Goal: Task Accomplishment & Management: Manage account settings

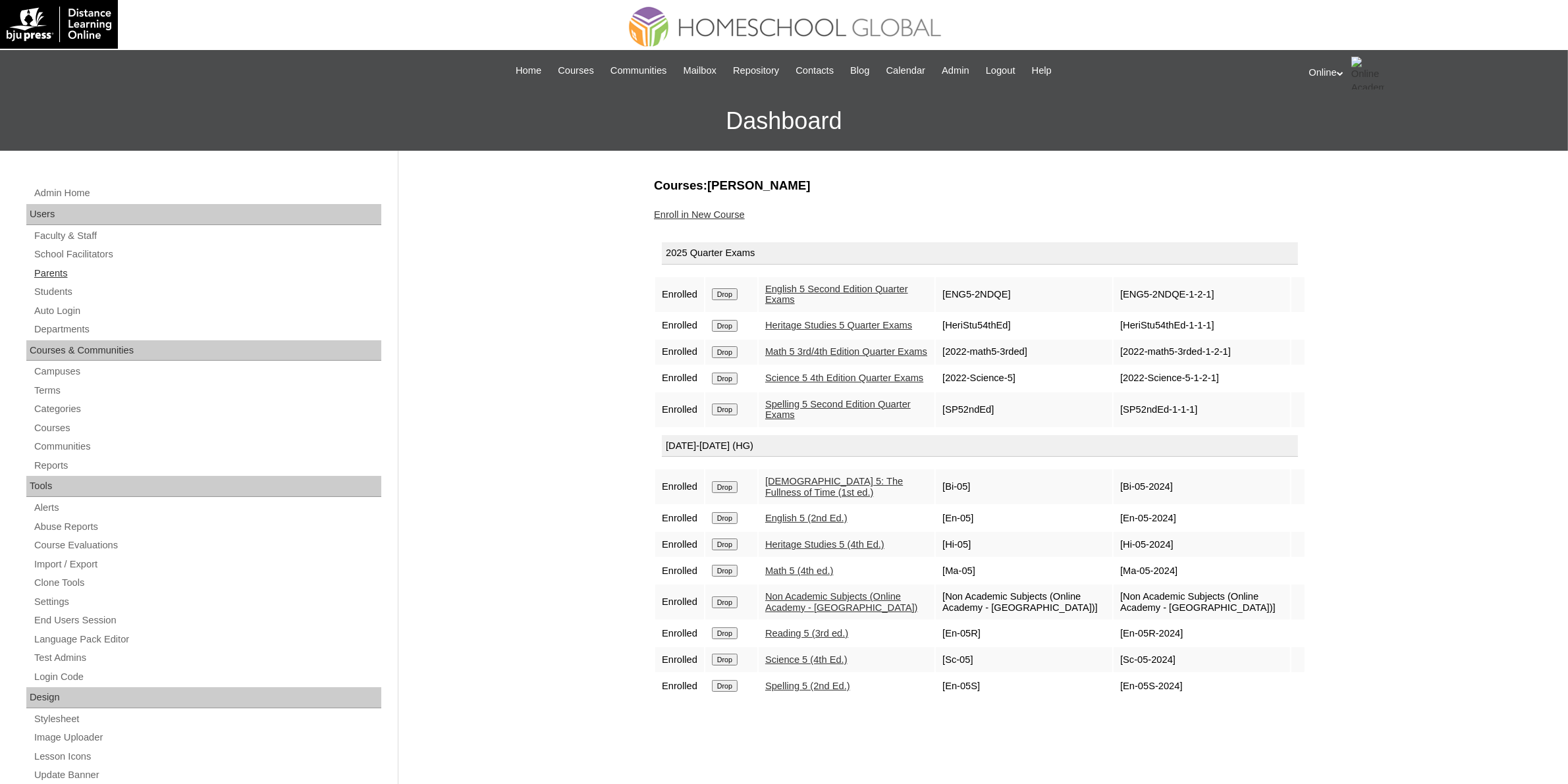
click at [61, 272] on link "Parents" at bounding box center [207, 273] width 349 height 16
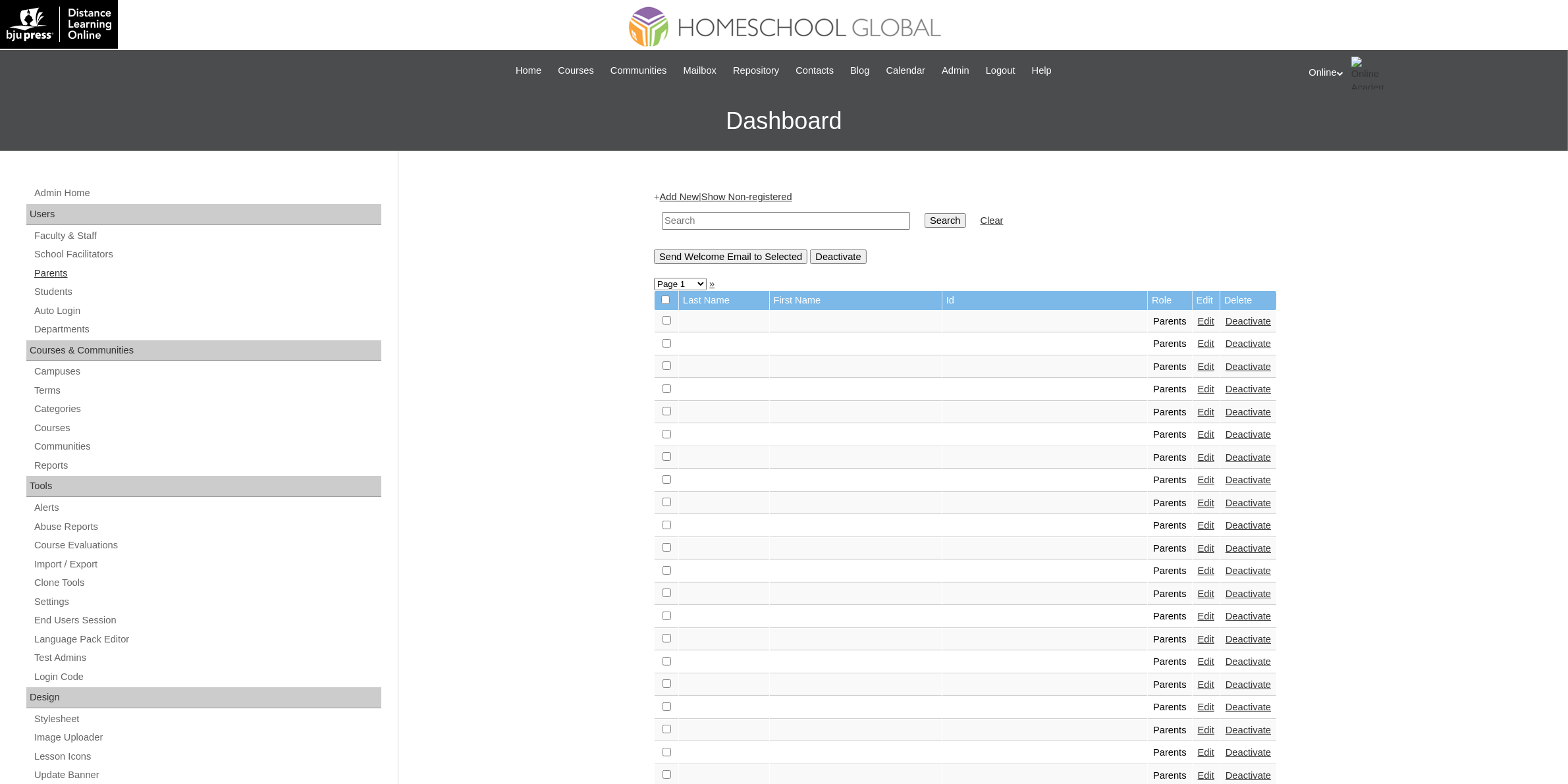
click at [58, 274] on link "Parents" at bounding box center [207, 273] width 349 height 16
click at [788, 218] on input "text" at bounding box center [786, 221] width 248 height 18
paste input "VCIS017-9A-PA2025"
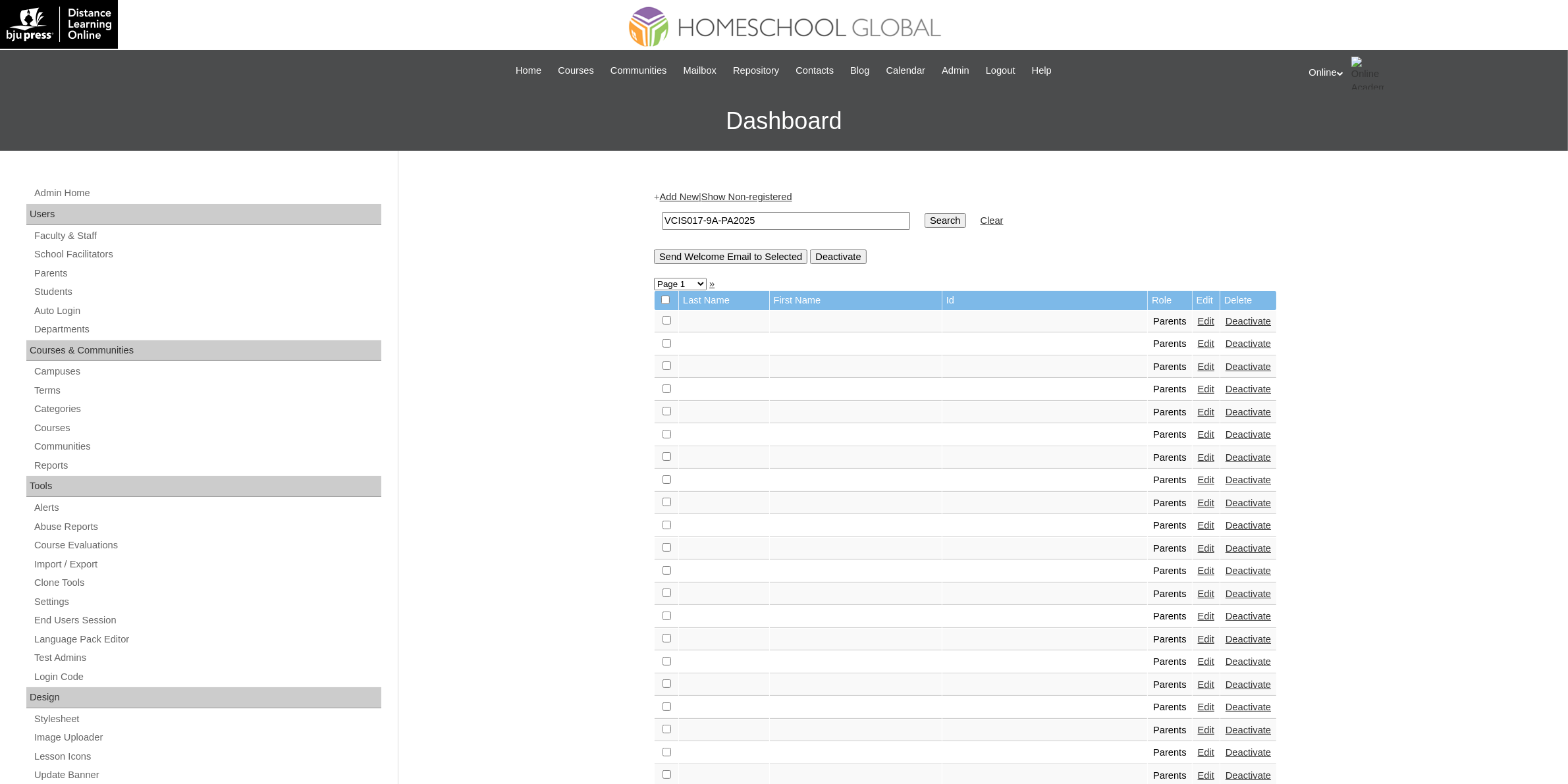
type input "VCIS017-9A-PA2025"
click at [925, 217] on input "Search" at bounding box center [945, 221] width 41 height 14
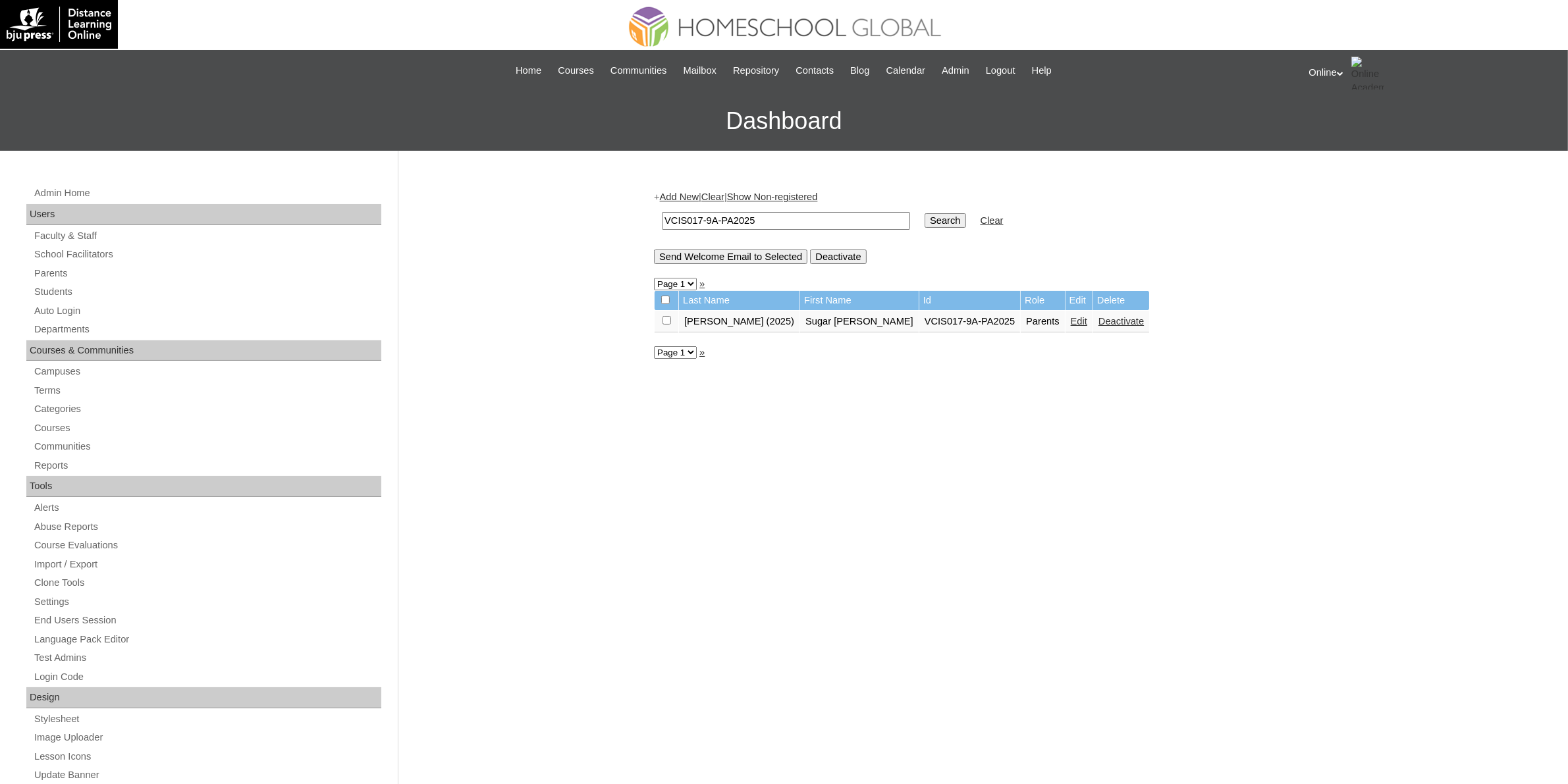
click at [1071, 318] on link "Edit" at bounding box center [1079, 321] width 16 height 10
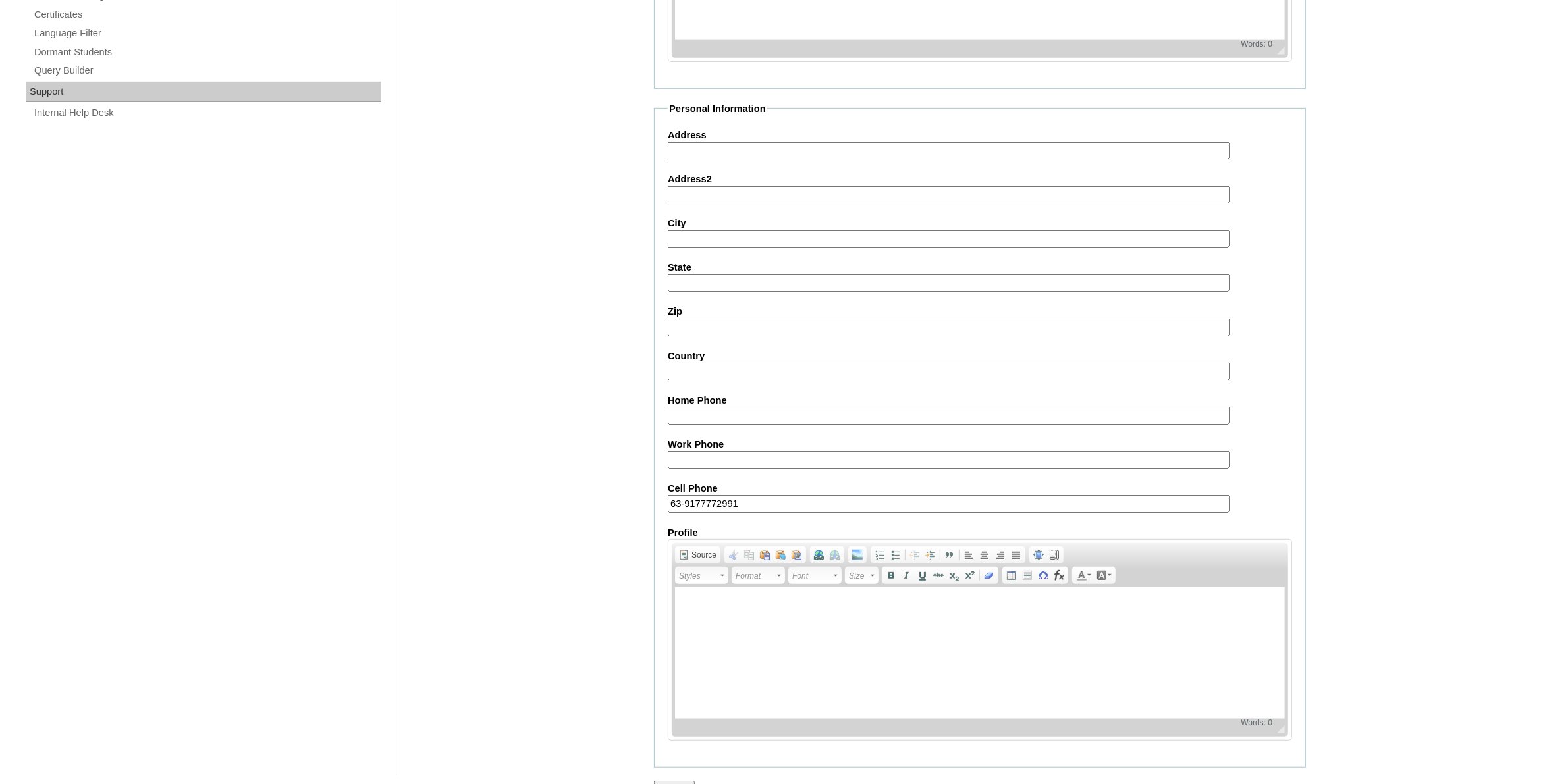
scroll to position [921, 0]
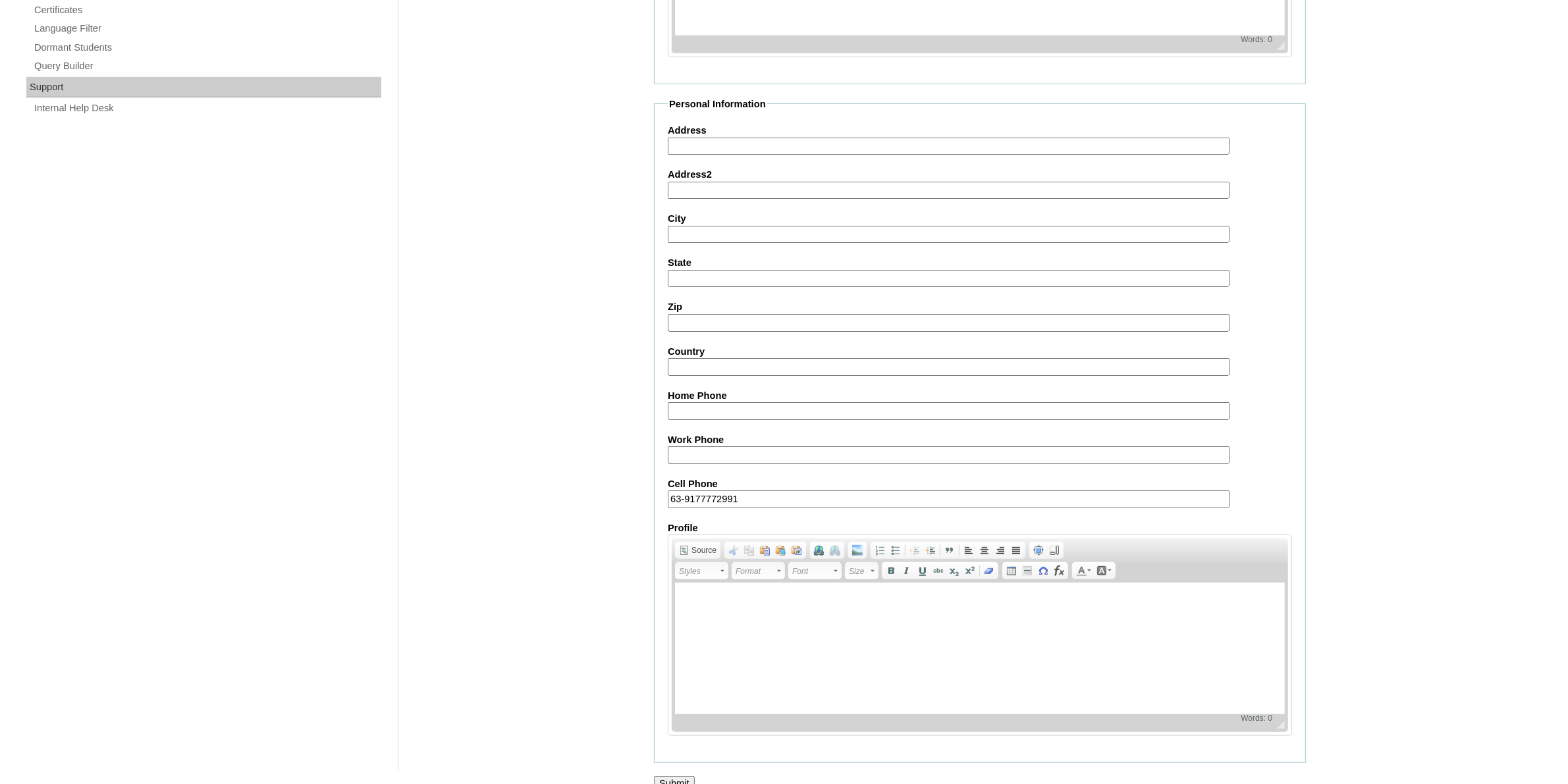
click at [680, 776] on input "Submit" at bounding box center [674, 783] width 41 height 14
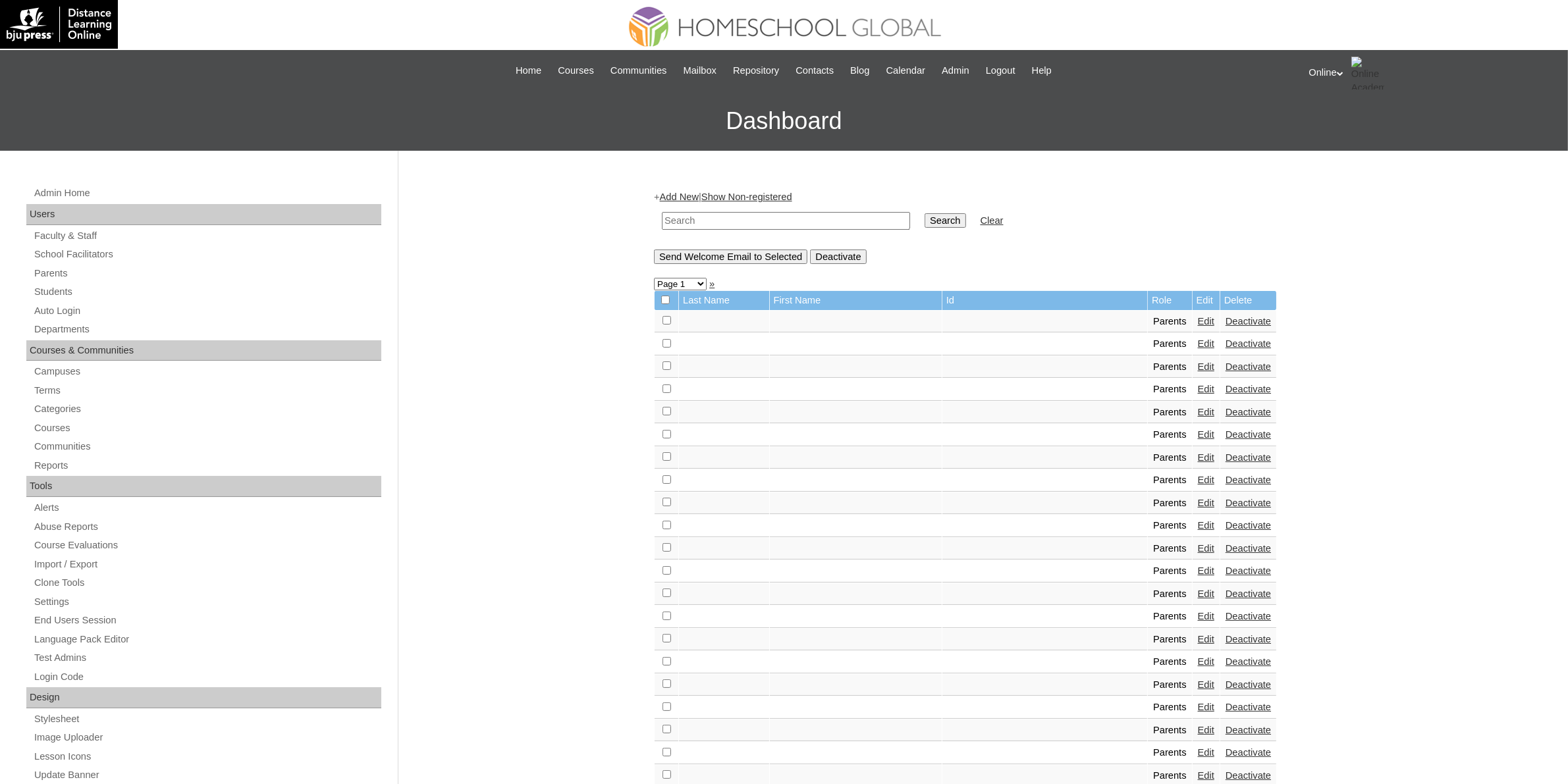
click at [1324, 71] on div "Online My Profile My Settings Logout" at bounding box center [1431, 72] width 247 height 33
click at [1329, 125] on span "Logout" at bounding box center [1333, 124] width 27 height 10
